Goal: Information Seeking & Learning: Compare options

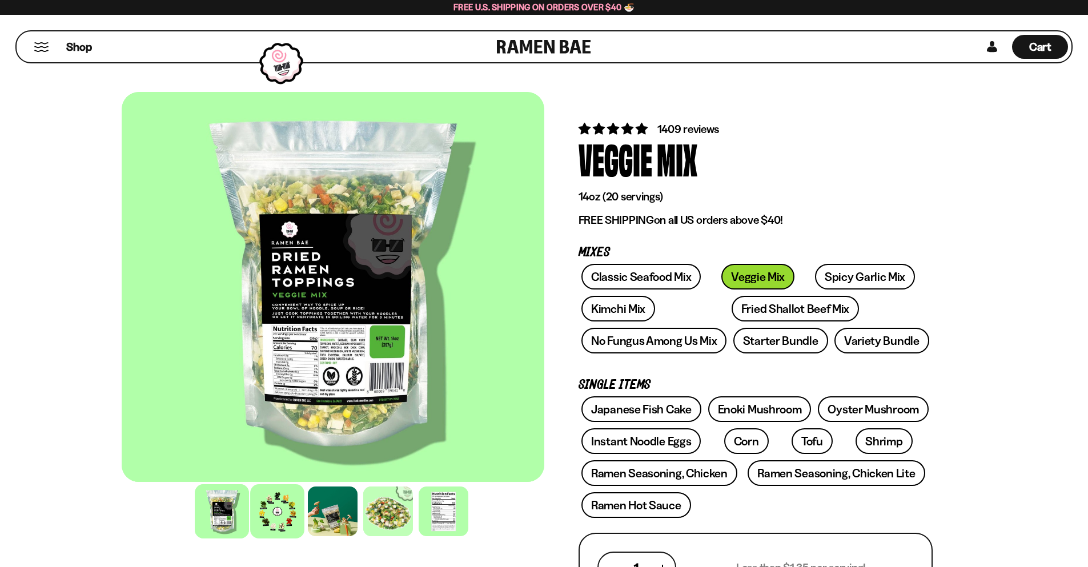
click at [280, 512] on div at bounding box center [277, 511] width 54 height 54
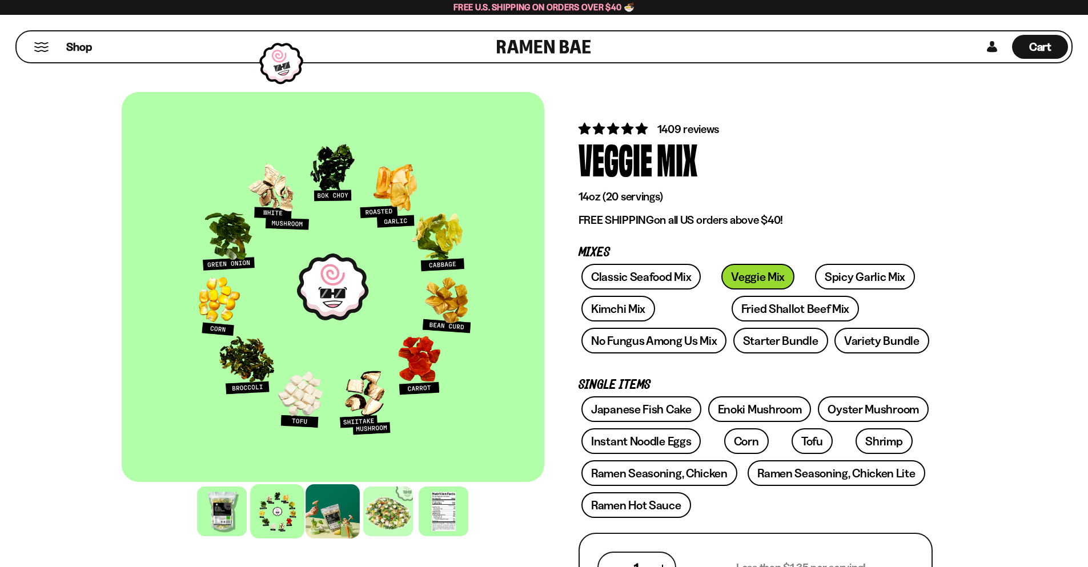
click at [335, 528] on div at bounding box center [333, 511] width 54 height 54
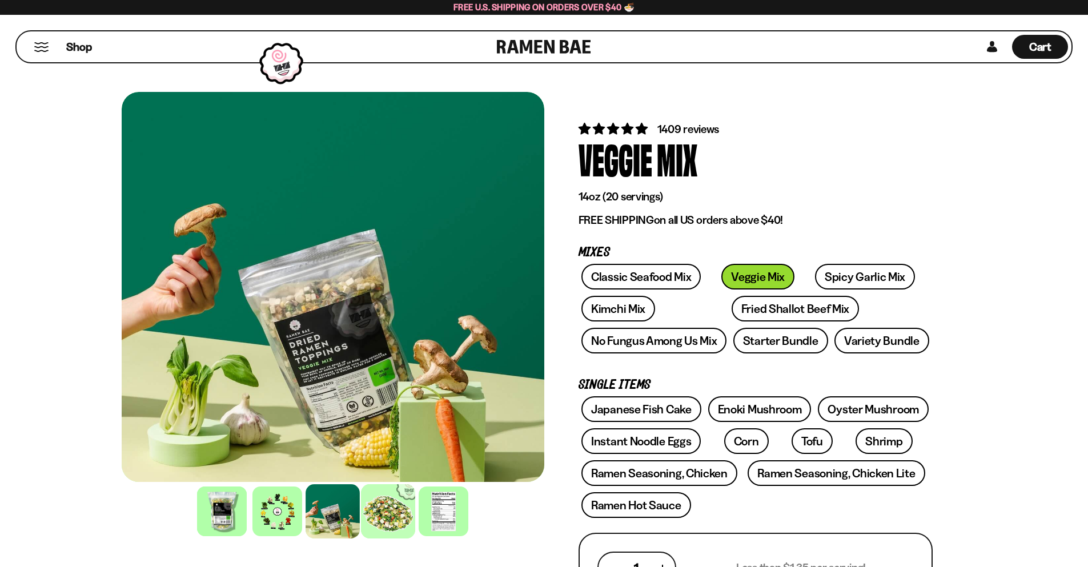
click at [387, 508] on div at bounding box center [388, 511] width 54 height 54
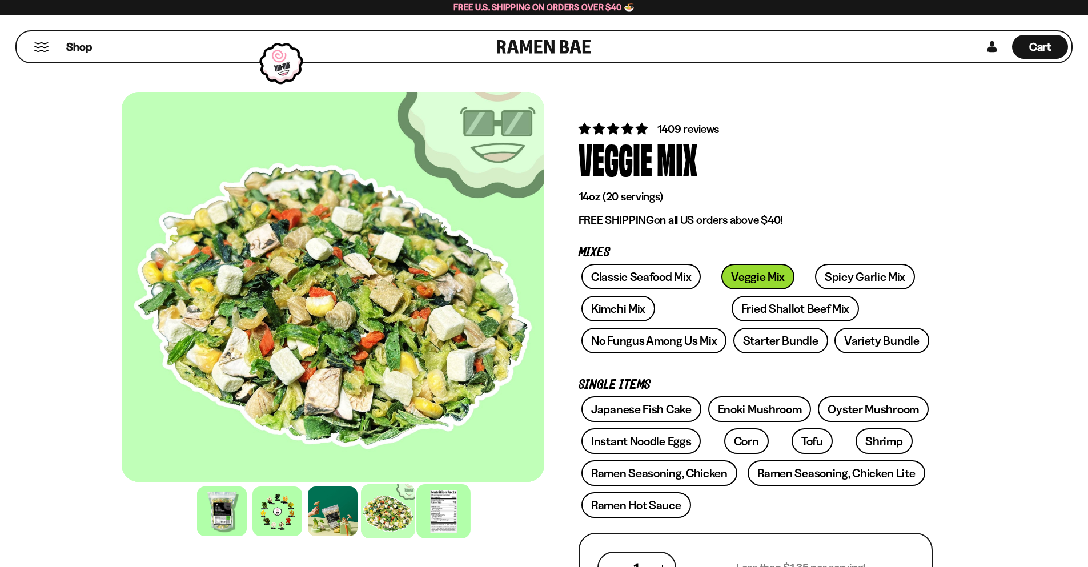
click at [445, 506] on div at bounding box center [443, 511] width 54 height 54
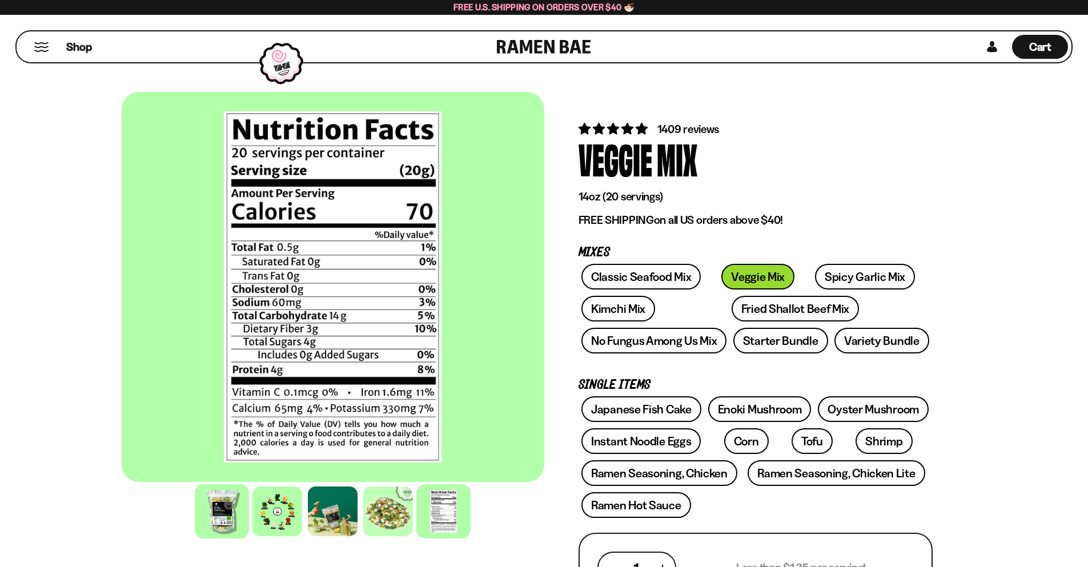
click at [230, 505] on div at bounding box center [222, 511] width 54 height 54
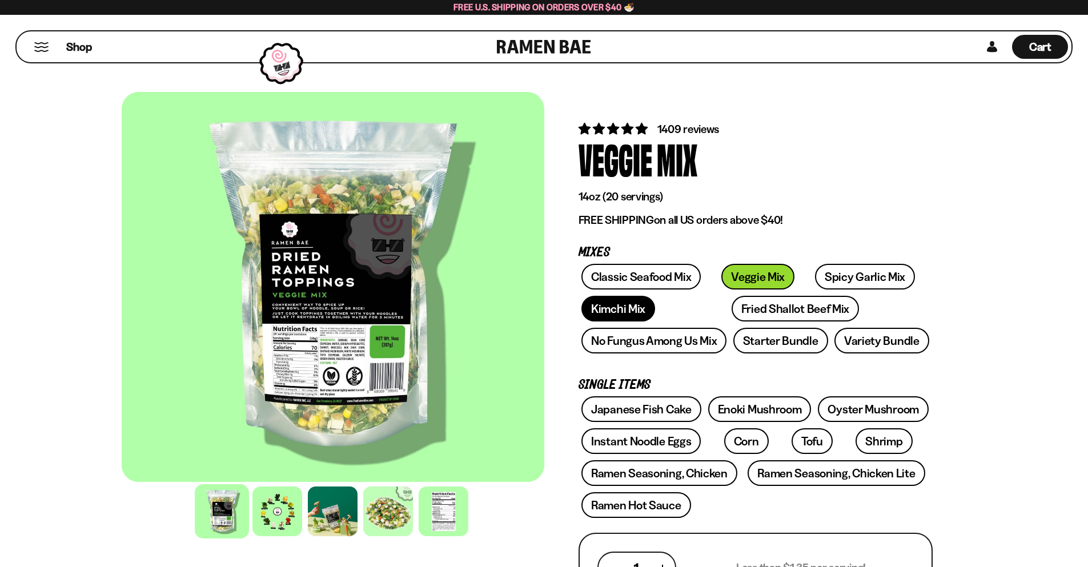
click at [624, 314] on link "Kimchi Mix" at bounding box center [618, 309] width 74 height 26
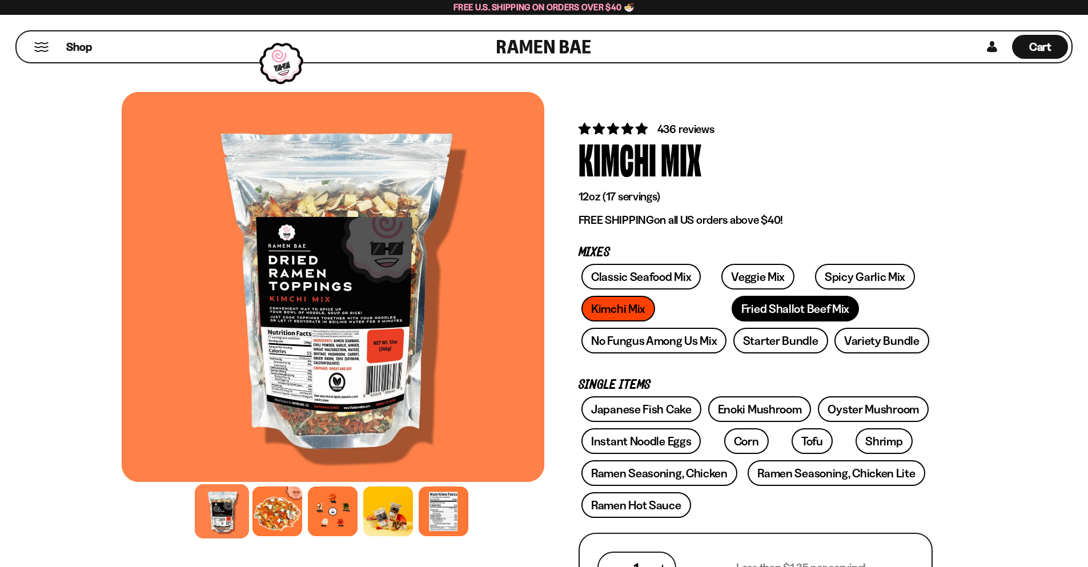
click at [732, 306] on link "Fried Shallot Beef Mix" at bounding box center [795, 309] width 127 height 26
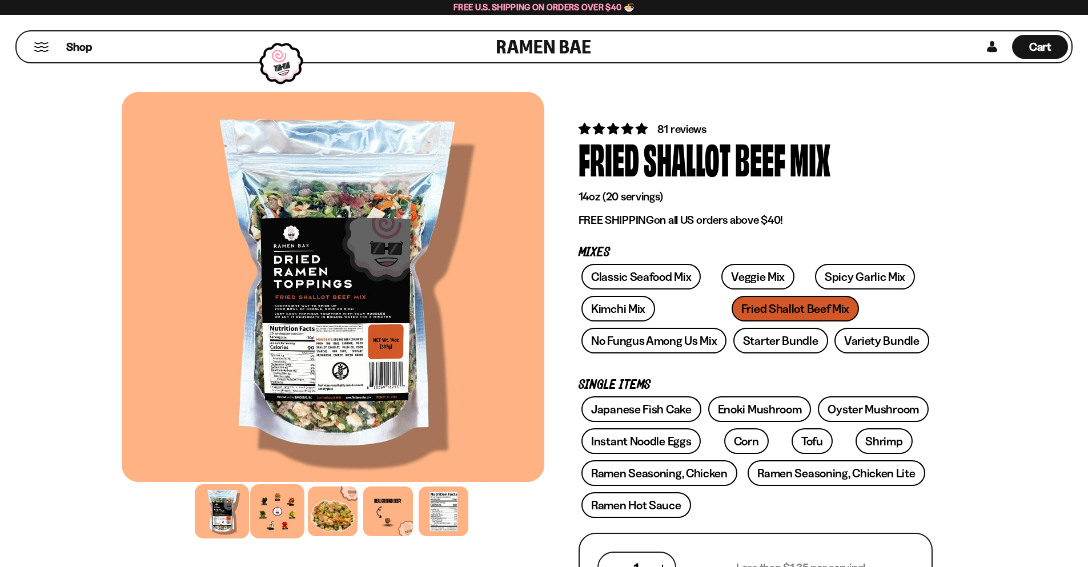
click at [275, 509] on div at bounding box center [277, 511] width 54 height 54
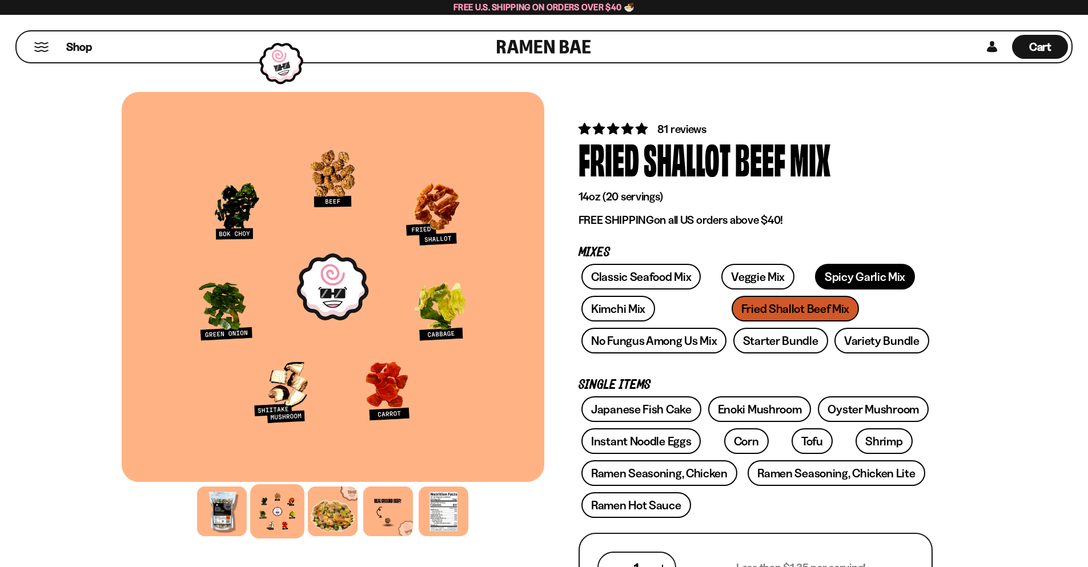
click at [825, 279] on link "Spicy Garlic Mix" at bounding box center [865, 277] width 100 height 26
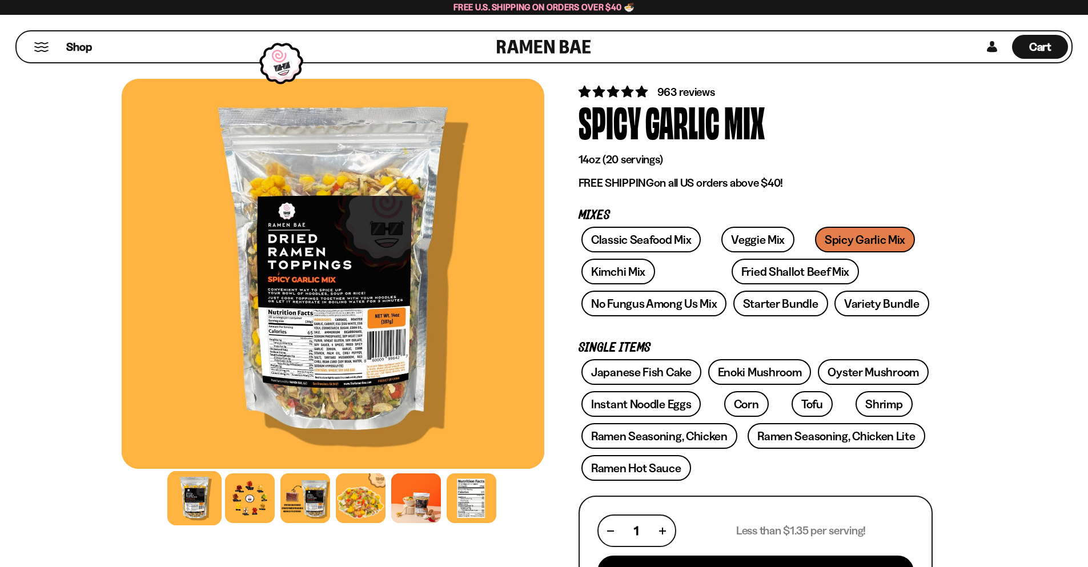
scroll to position [57, 0]
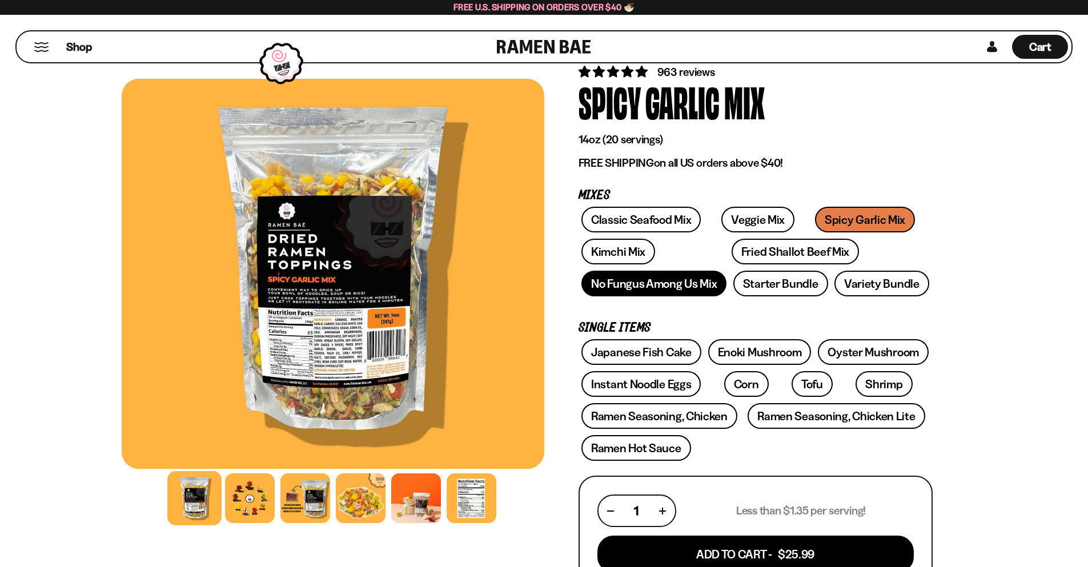
click at [663, 291] on link "No Fungus Among Us Mix" at bounding box center [653, 284] width 145 height 26
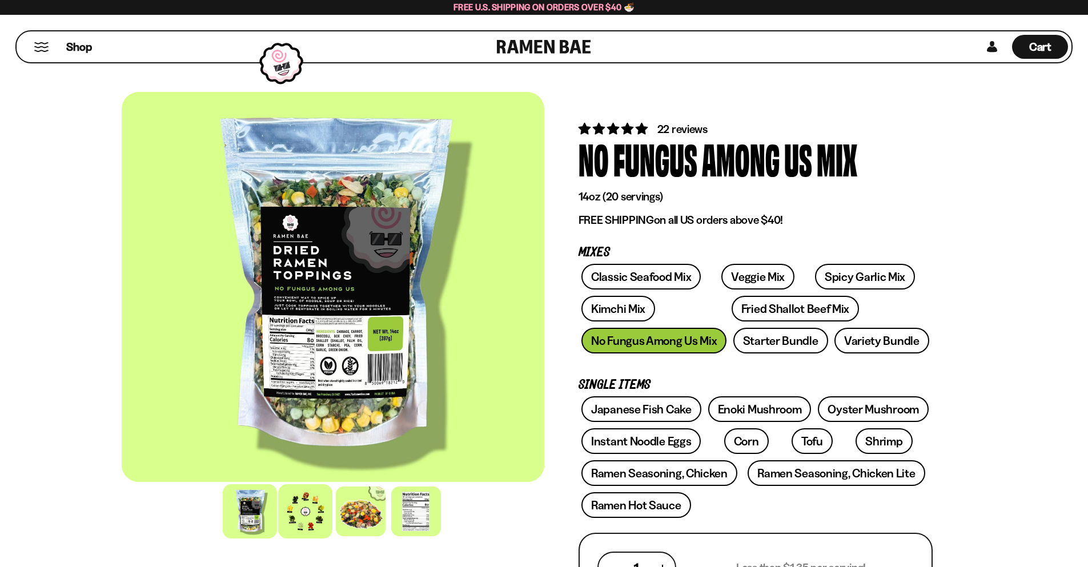
click at [310, 517] on div at bounding box center [305, 511] width 54 height 54
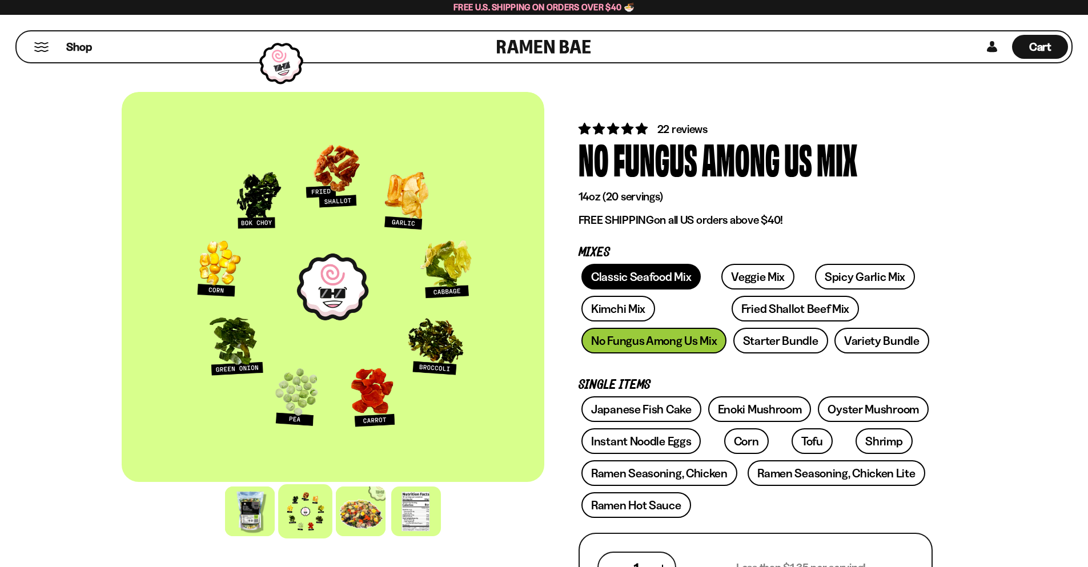
click at [656, 277] on link "Classic Seafood Mix" at bounding box center [640, 277] width 119 height 26
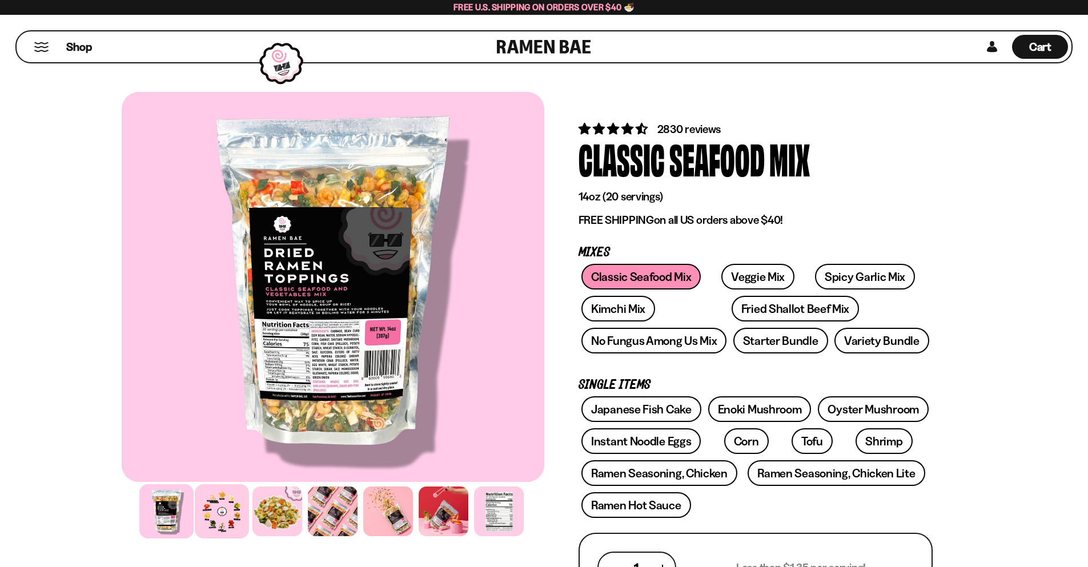
click at [227, 512] on div at bounding box center [222, 511] width 54 height 54
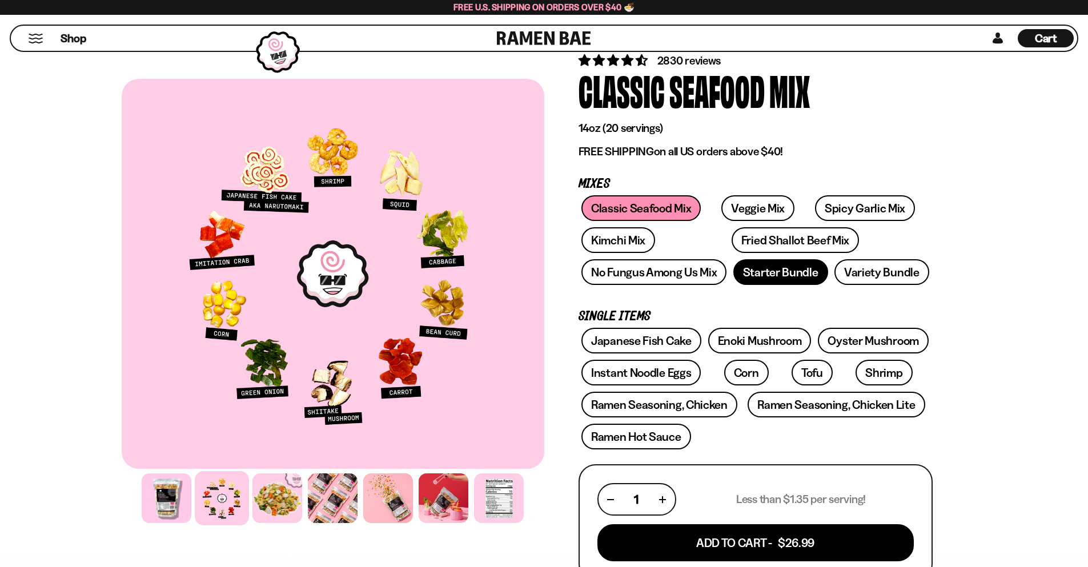
scroll to position [114, 0]
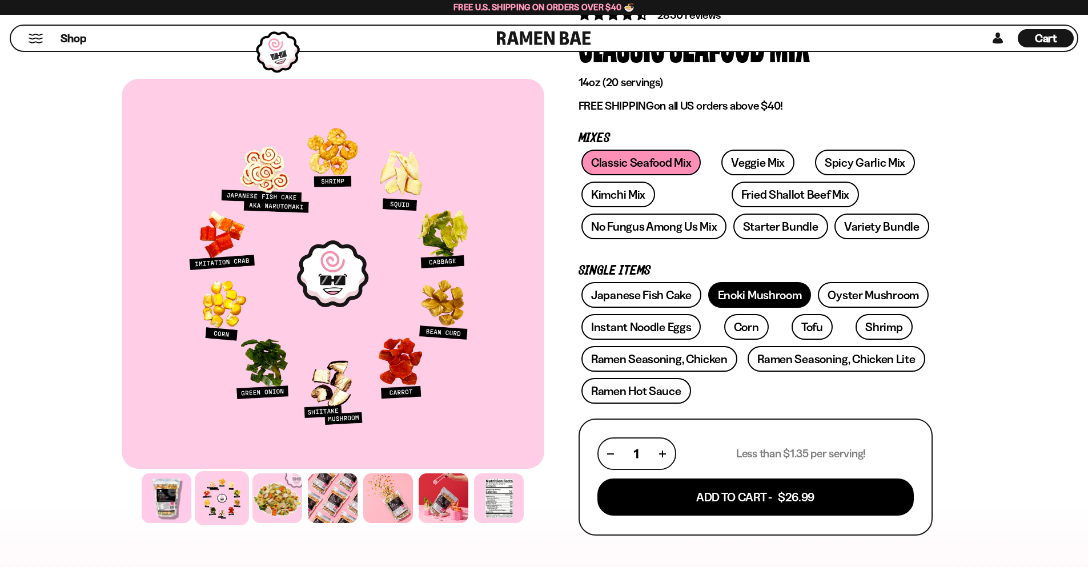
click at [733, 292] on link "Enoki Mushroom" at bounding box center [759, 295] width 103 height 26
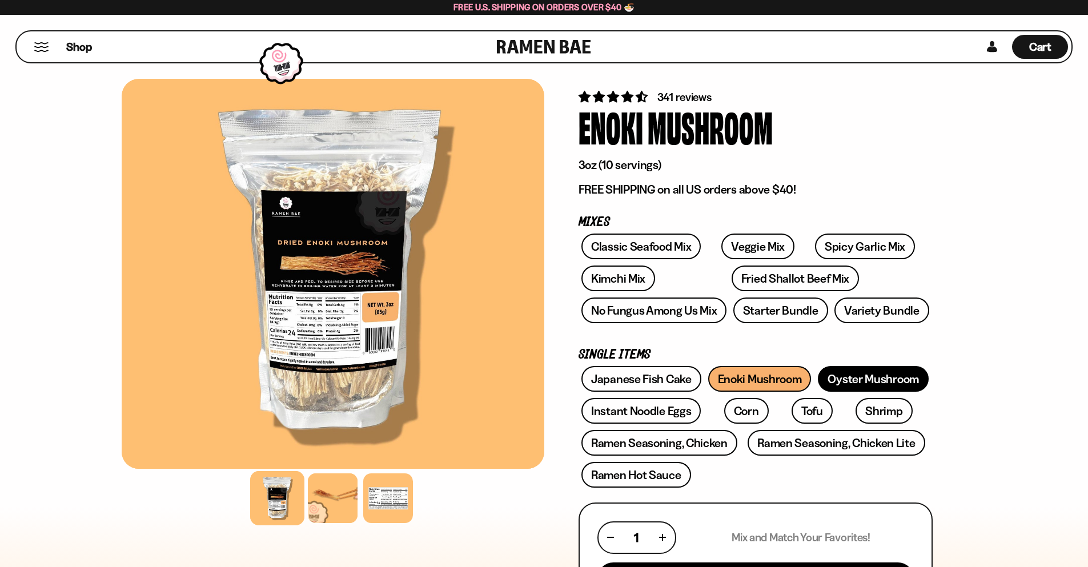
scroll to position [57, 0]
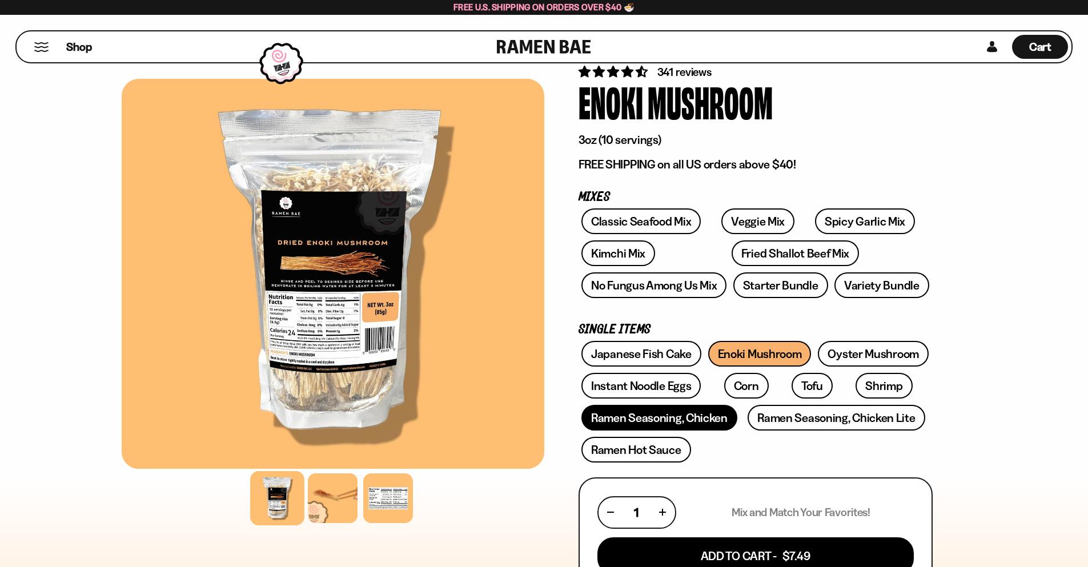
click at [644, 420] on link "Ramen Seasoning, Chicken" at bounding box center [659, 418] width 156 height 26
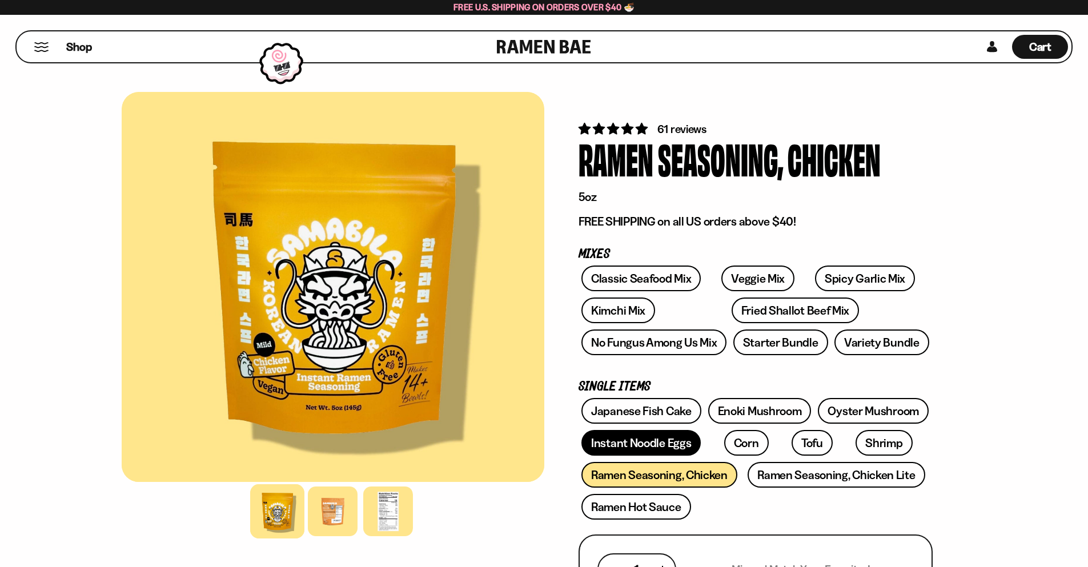
click at [635, 446] on link "Instant Noodle Eggs" at bounding box center [640, 443] width 119 height 26
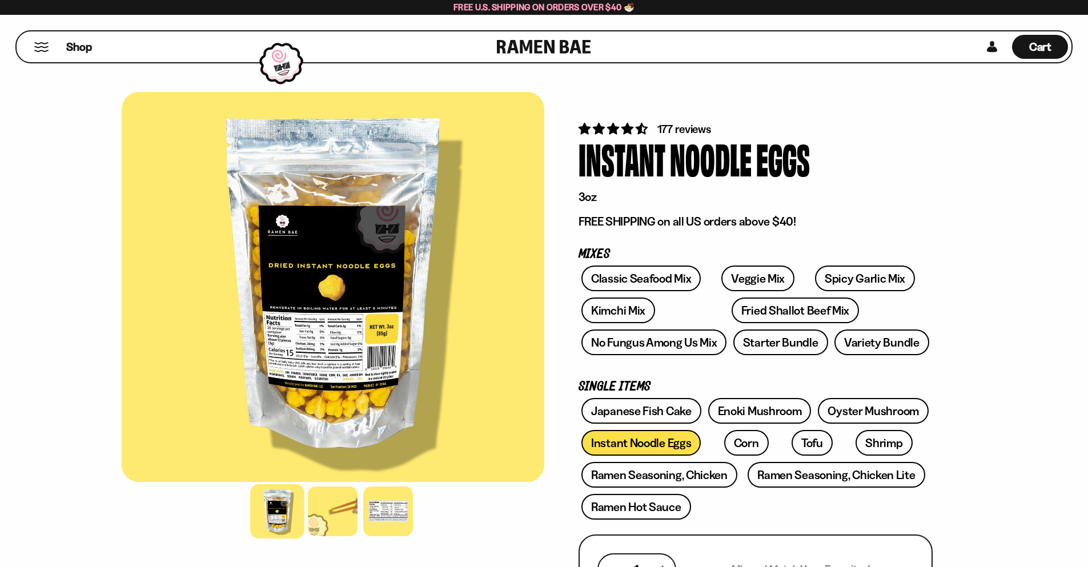
scroll to position [57, 0]
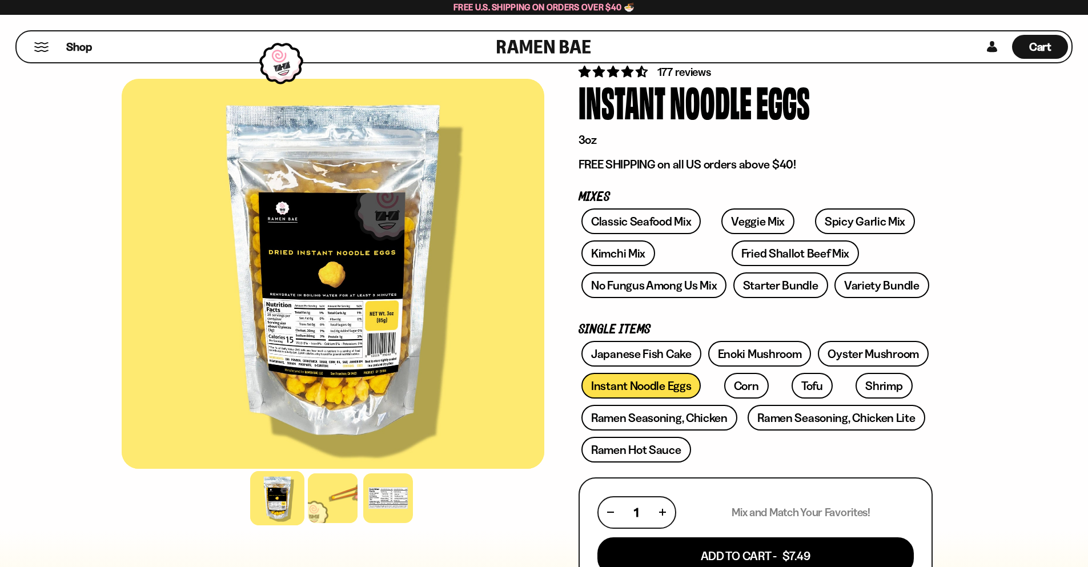
click at [284, 494] on div at bounding box center [277, 498] width 54 height 54
click at [324, 483] on div at bounding box center [333, 498] width 54 height 54
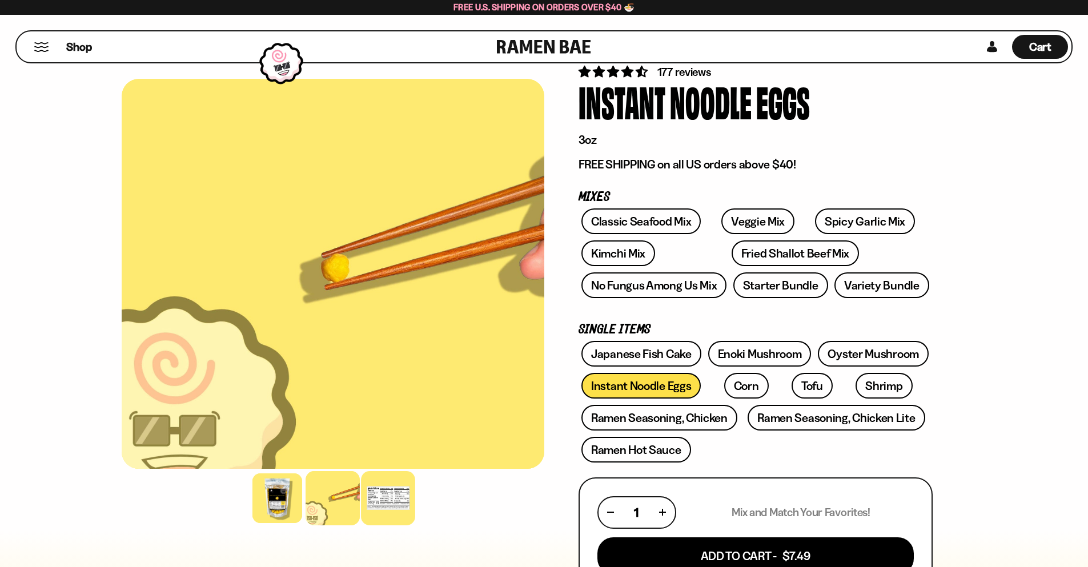
click at [375, 483] on div at bounding box center [388, 498] width 54 height 54
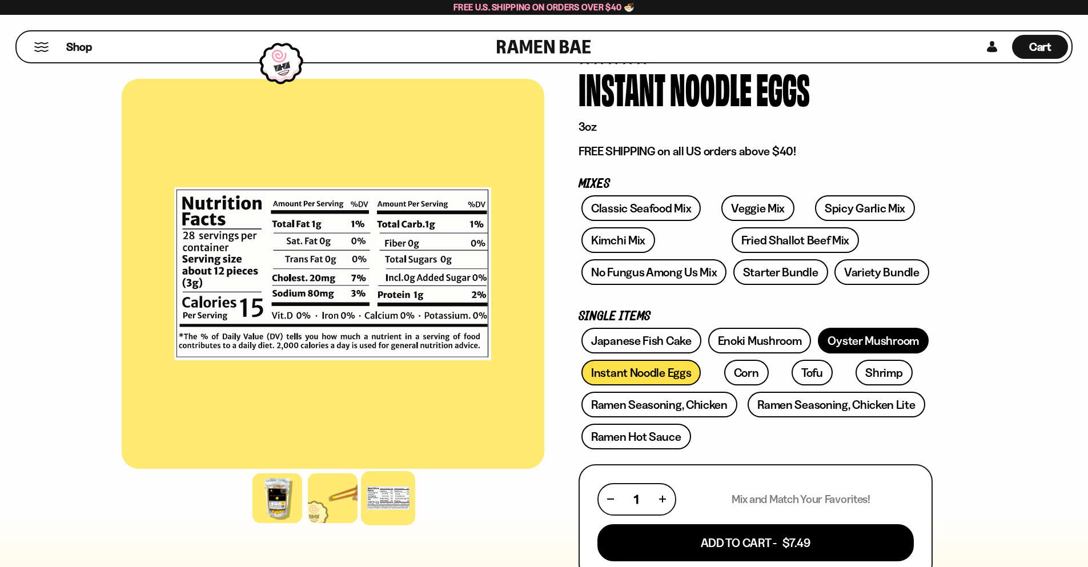
scroll to position [0, 0]
